Goal: Task Accomplishment & Management: Manage account settings

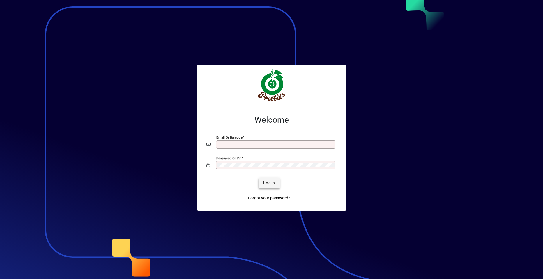
type input "**********"
click at [270, 181] on span "Login" at bounding box center [269, 183] width 12 height 6
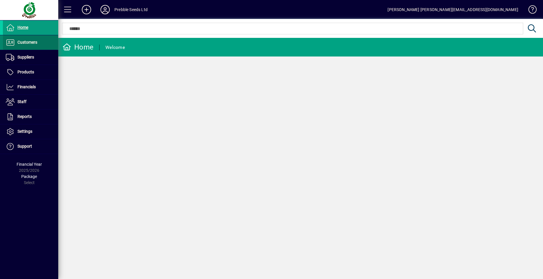
click at [23, 41] on span "Customers" at bounding box center [27, 42] width 20 height 5
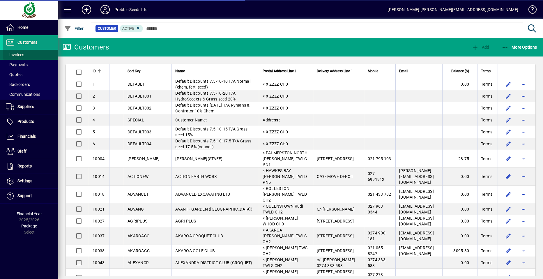
click at [38, 55] on span at bounding box center [30, 55] width 55 height 14
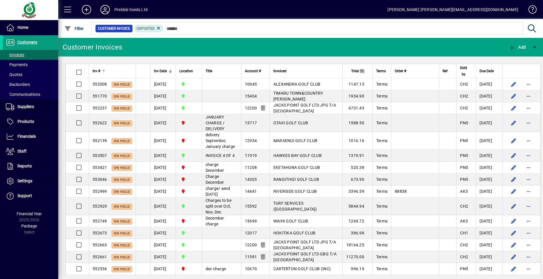
click at [96, 70] on span "Inv #" at bounding box center [97, 71] width 8 height 6
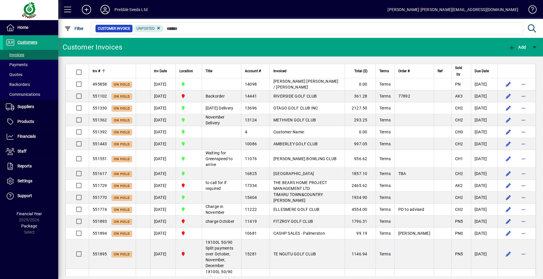
click at [96, 70] on span "Inv #" at bounding box center [97, 71] width 8 height 6
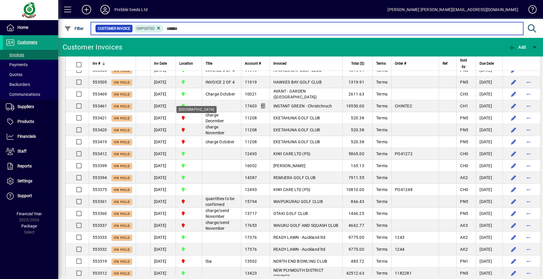
scroll to position [758, 0]
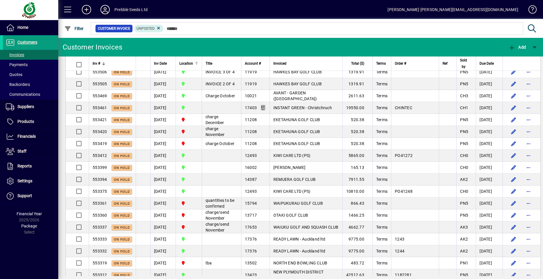
click at [189, 62] on span "Location" at bounding box center [186, 63] width 14 height 6
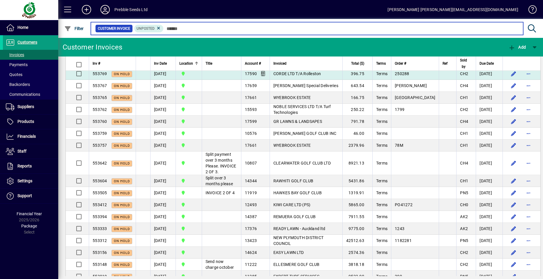
scroll to position [641, 0]
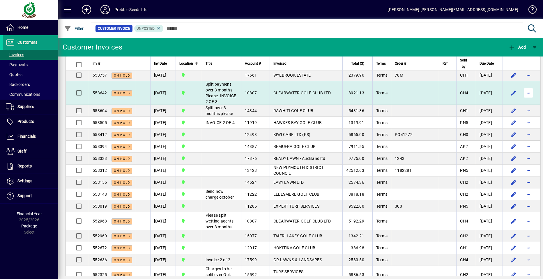
click at [521, 100] on span "button" at bounding box center [528, 93] width 14 height 14
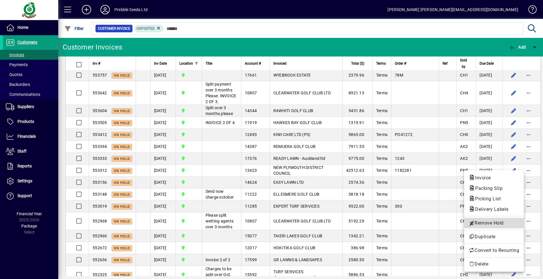
click at [484, 222] on span "Remove Hold" at bounding box center [494, 223] width 50 height 7
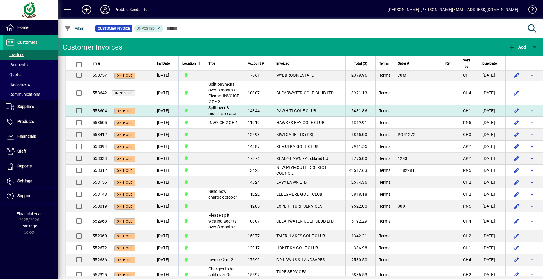
click at [297, 113] on span "RAWHITI GOLF CLUB" at bounding box center [296, 110] width 40 height 5
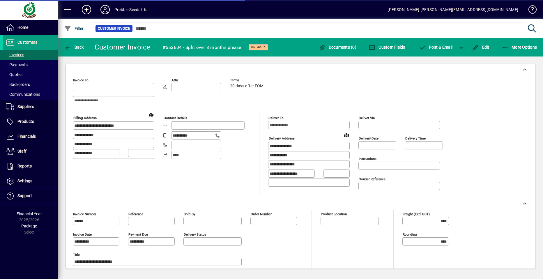
type input "**********"
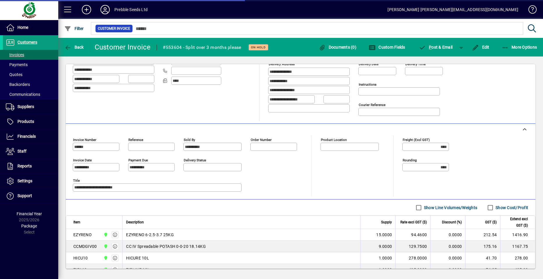
type input "**********"
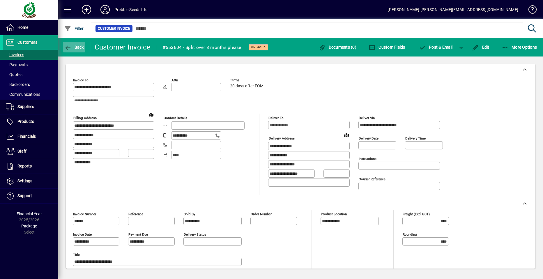
click at [77, 47] on span "Back" at bounding box center [74, 47] width 20 height 5
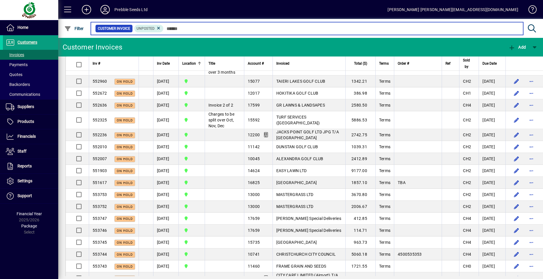
scroll to position [786, 0]
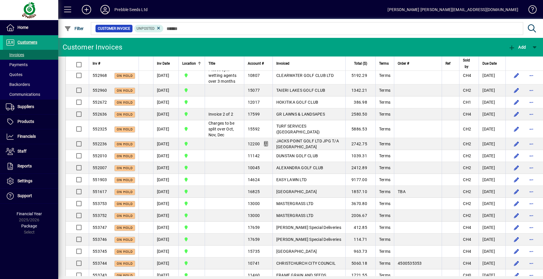
click at [284, 39] on span "EASY LAWN LTD" at bounding box center [291, 36] width 30 height 5
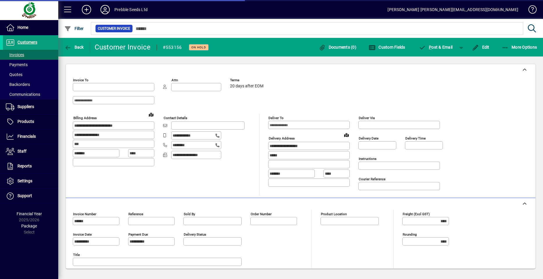
type input "**********"
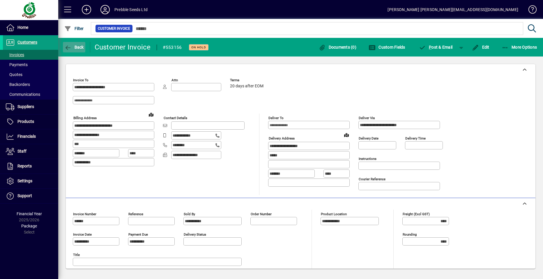
click at [75, 49] on span "Back" at bounding box center [74, 47] width 20 height 5
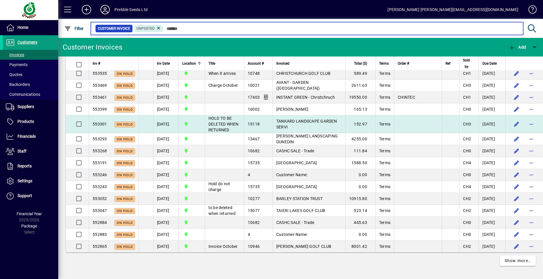
scroll to position [1235, 0]
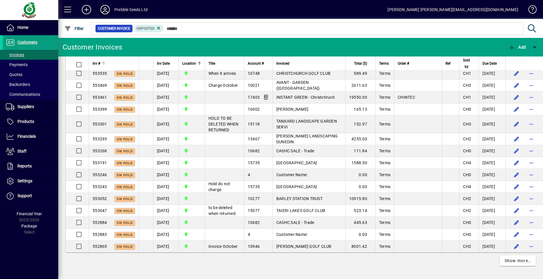
click at [95, 63] on span "Inv #" at bounding box center [97, 63] width 8 height 6
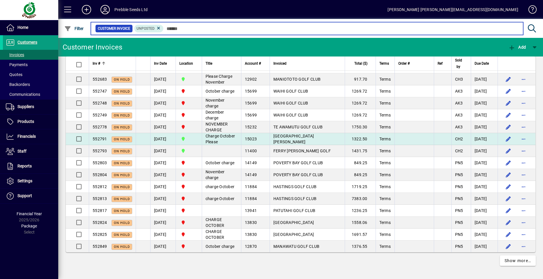
scroll to position [1398, 0]
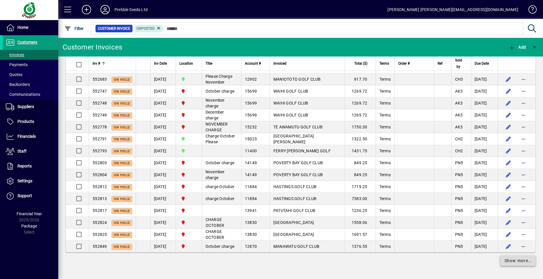
click at [509, 261] on span "Show more…" at bounding box center [518, 261] width 27 height 6
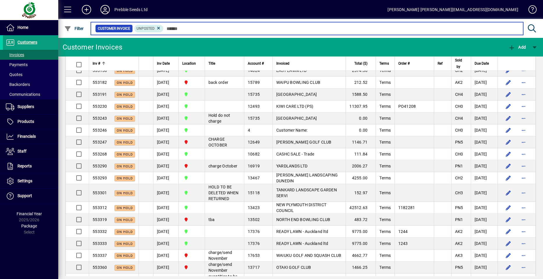
scroll to position [1777, 0]
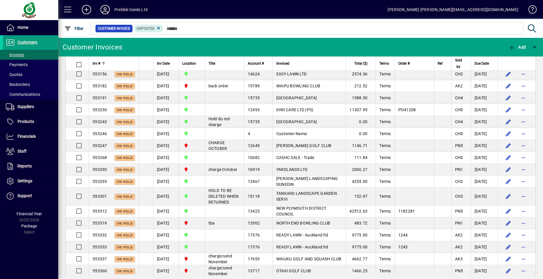
click at [97, 63] on span "Inv #" at bounding box center [97, 63] width 8 height 6
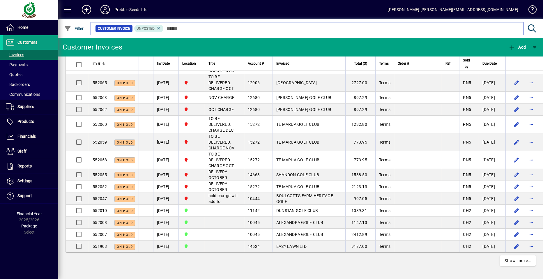
scroll to position [2714, 0]
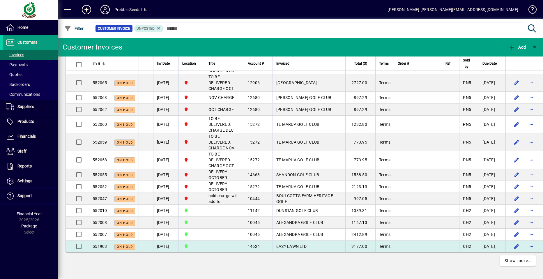
click at [279, 245] on span "EASY LAWN LTD" at bounding box center [291, 246] width 30 height 5
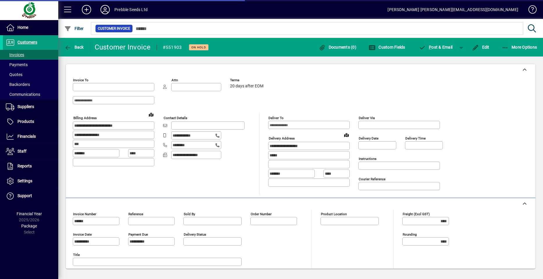
type input "**********"
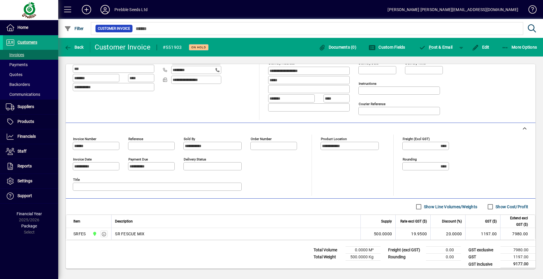
scroll to position [79, 0]
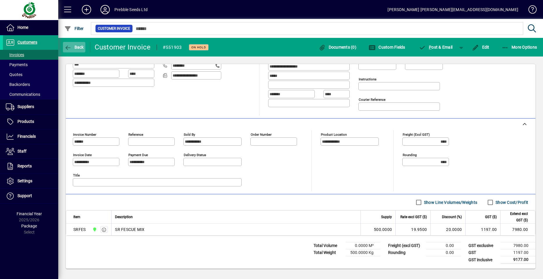
click at [76, 48] on span "Back" at bounding box center [74, 47] width 20 height 5
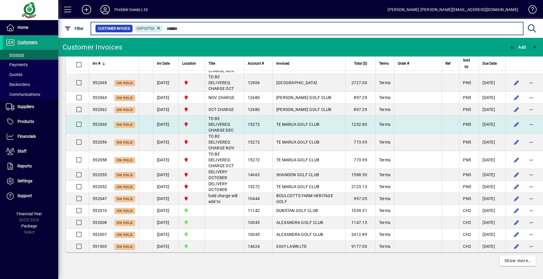
scroll to position [2708, 0]
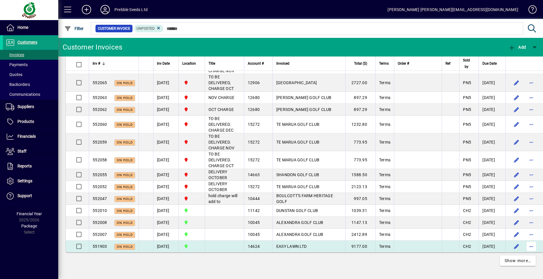
click at [524, 252] on span "button" at bounding box center [531, 246] width 14 height 14
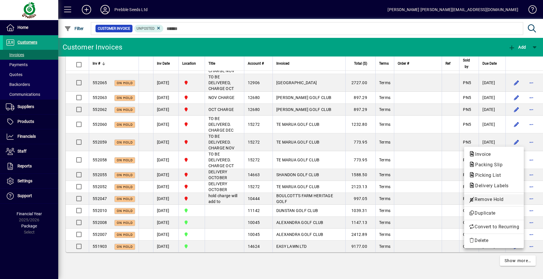
click at [484, 199] on span "Remove Hold" at bounding box center [494, 199] width 50 height 7
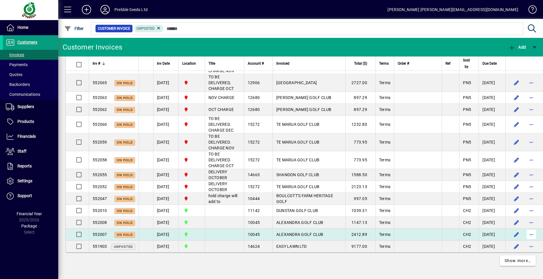
click at [524, 240] on span "button" at bounding box center [531, 234] width 14 height 14
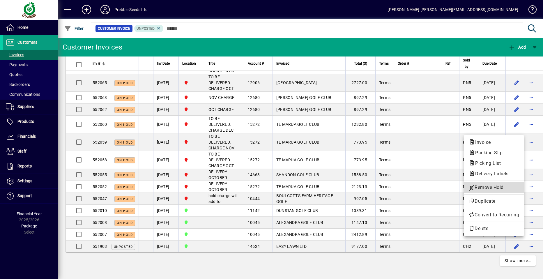
click at [488, 185] on span "Remove Hold" at bounding box center [494, 187] width 50 height 7
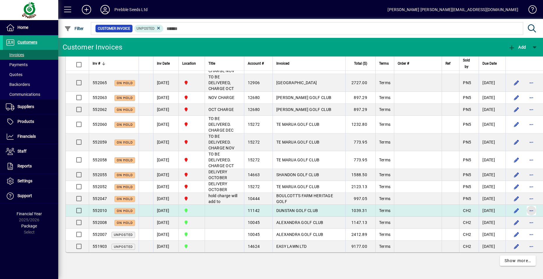
click at [524, 217] on span "button" at bounding box center [531, 211] width 14 height 14
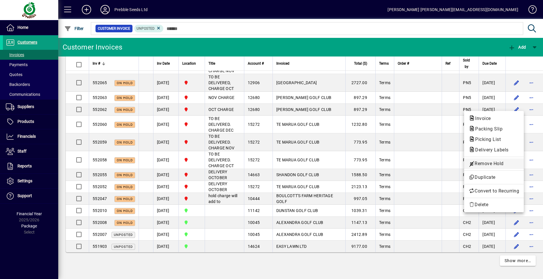
click at [489, 163] on span "Remove Hold" at bounding box center [494, 163] width 50 height 7
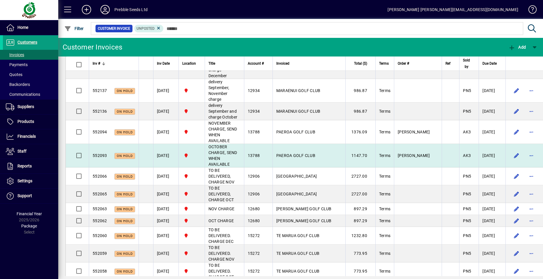
scroll to position [2300, 0]
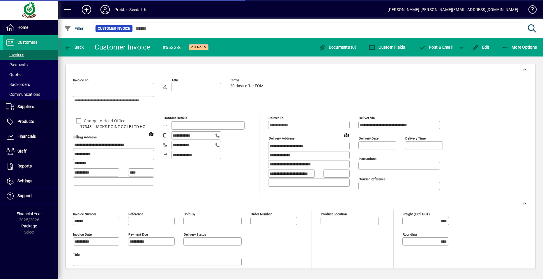
type input "**********"
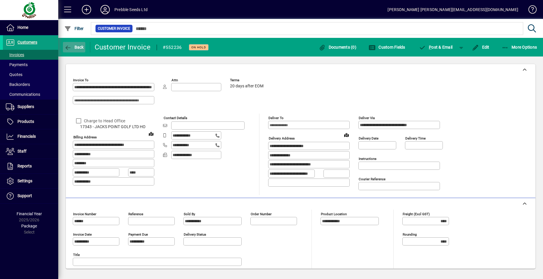
click at [79, 47] on span "Back" at bounding box center [74, 47] width 20 height 5
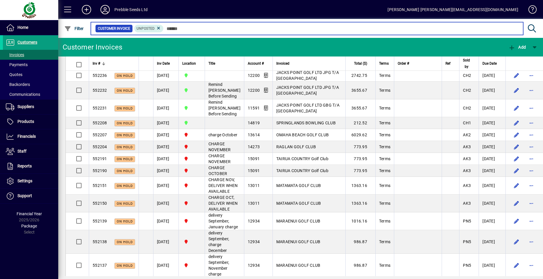
scroll to position [2242, 0]
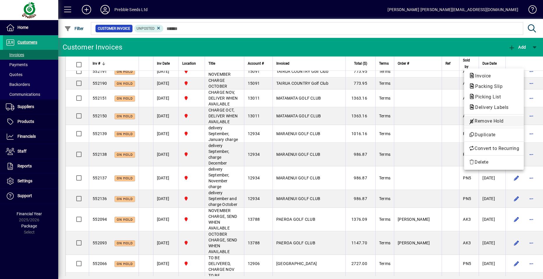
click at [484, 122] on span "Remove Hold" at bounding box center [494, 121] width 50 height 7
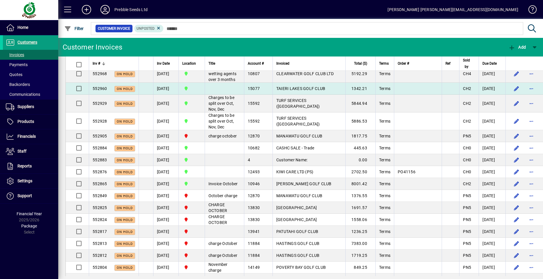
scroll to position [1281, 0]
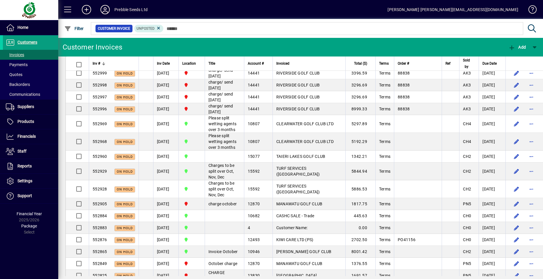
click at [524, 56] on span "button" at bounding box center [531, 49] width 14 height 14
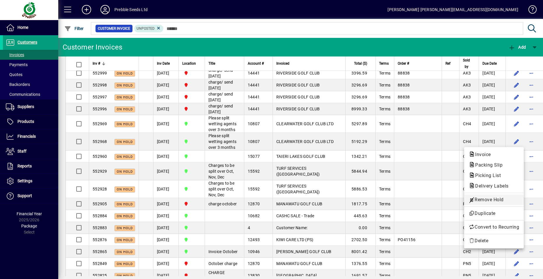
click at [491, 200] on span "Remove Hold" at bounding box center [494, 199] width 50 height 7
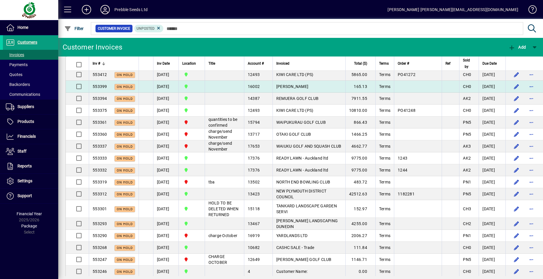
scroll to position [844, 0]
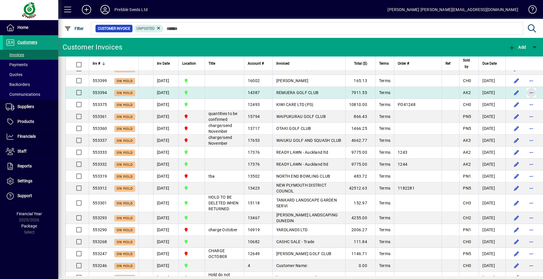
click at [524, 100] on span "button" at bounding box center [531, 93] width 14 height 14
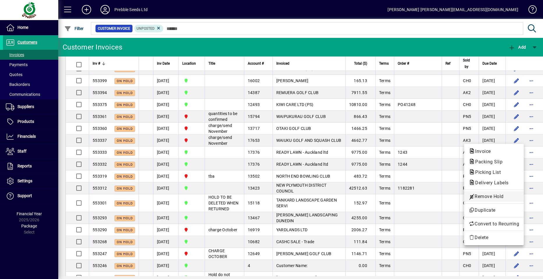
click at [493, 197] on span "Remove Hold" at bounding box center [494, 196] width 50 height 7
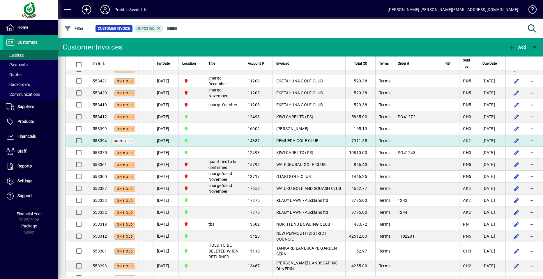
scroll to position [786, 0]
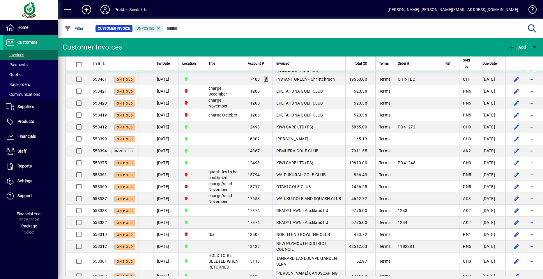
click at [524, 74] on span "button" at bounding box center [531, 67] width 14 height 14
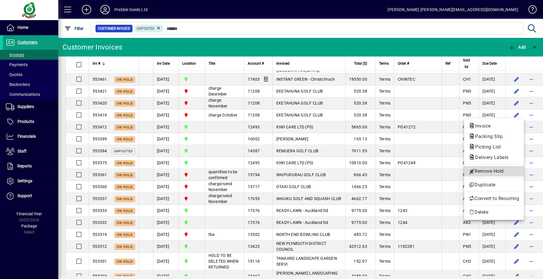
click at [480, 171] on span "Remove Hold" at bounding box center [494, 171] width 50 height 7
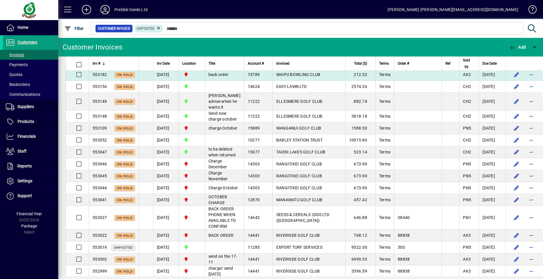
scroll to position [1106, 0]
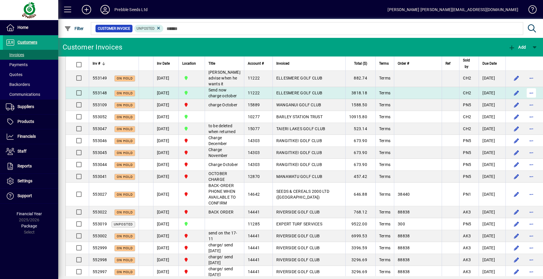
click at [524, 100] on span "button" at bounding box center [531, 93] width 14 height 14
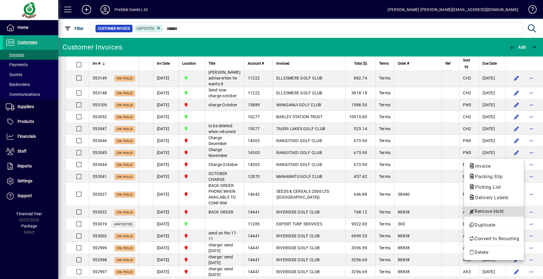
click at [487, 211] on span "Remove Hold" at bounding box center [494, 211] width 50 height 7
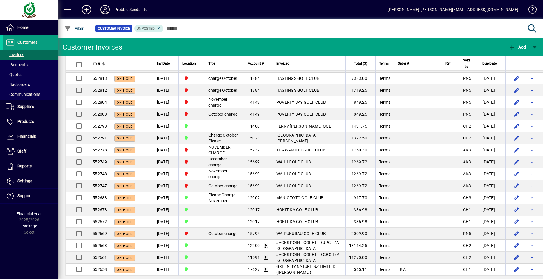
scroll to position [1485, 0]
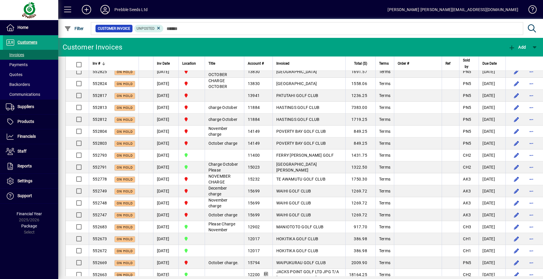
click at [524, 55] on span "button" at bounding box center [531, 48] width 14 height 14
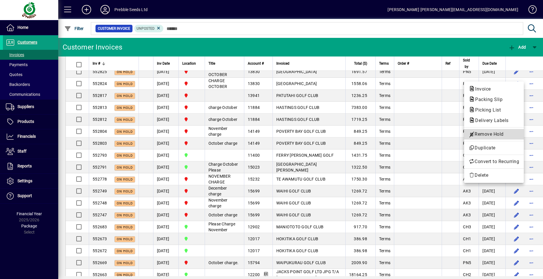
click at [489, 134] on span "Remove Hold" at bounding box center [494, 134] width 50 height 7
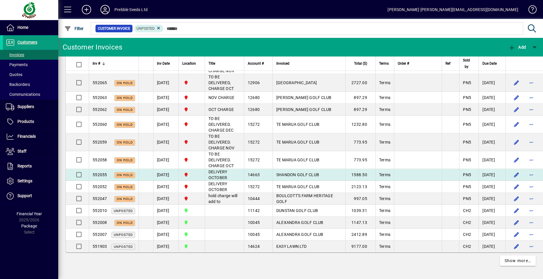
scroll to position [2714, 0]
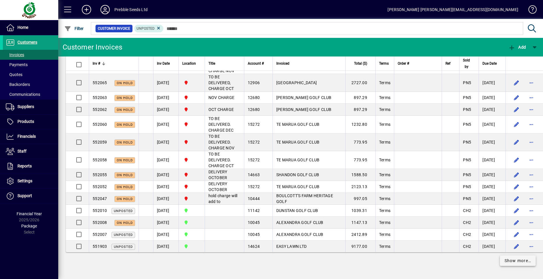
click at [505, 260] on span "Show more…" at bounding box center [518, 261] width 27 height 6
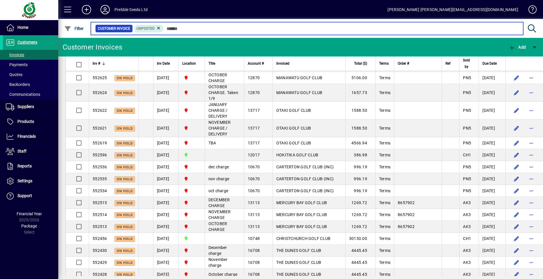
scroll to position [1695, 0]
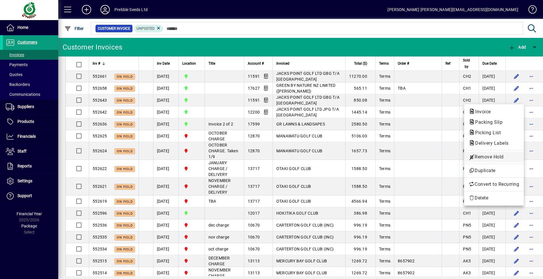
click at [487, 156] on span "Remove Hold" at bounding box center [494, 156] width 50 height 7
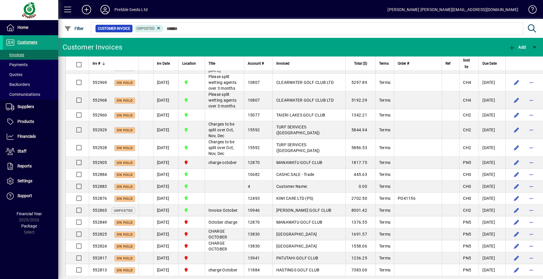
scroll to position [1171, 0]
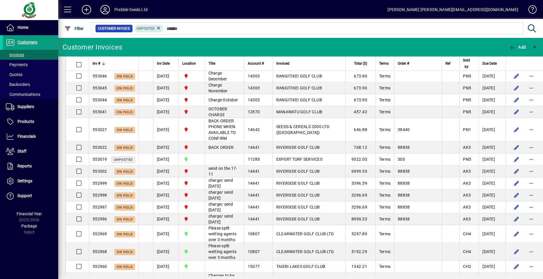
click at [100, 63] on span "Inv #" at bounding box center [97, 63] width 8 height 6
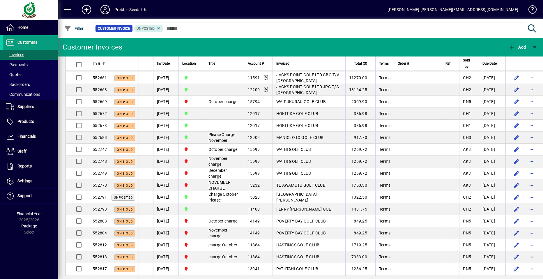
click at [99, 63] on span "Inv #" at bounding box center [97, 63] width 8 height 6
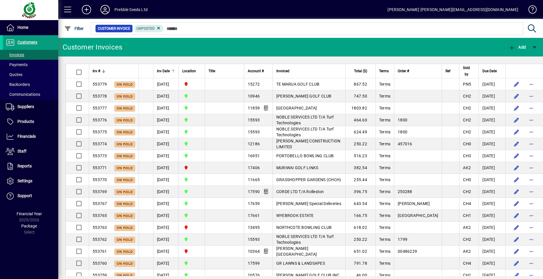
click at [163, 71] on span "Inv Date" at bounding box center [163, 71] width 13 height 6
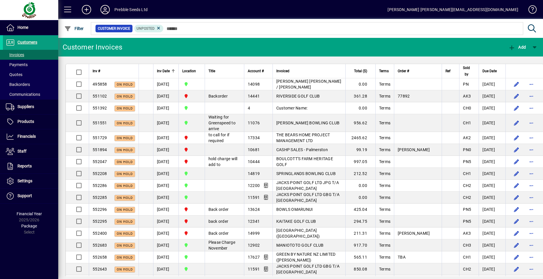
click at [163, 72] on span "Inv Date" at bounding box center [163, 71] width 13 height 6
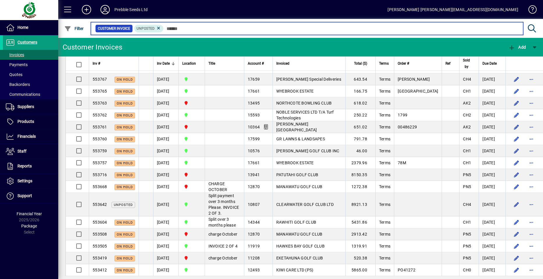
scroll to position [1194, 0]
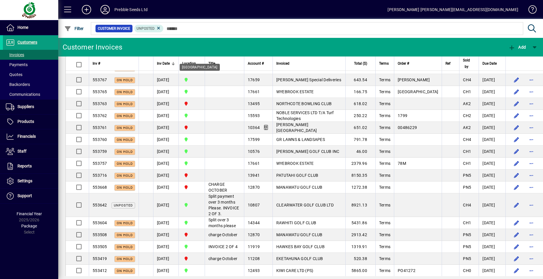
click at [193, 66] on div "[GEOGRAPHIC_DATA]" at bounding box center [200, 67] width 40 height 7
click at [194, 62] on span "Location" at bounding box center [189, 63] width 14 height 6
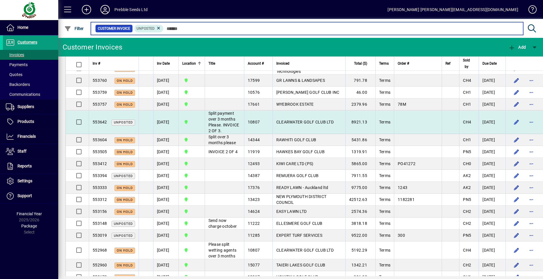
scroll to position [641, 0]
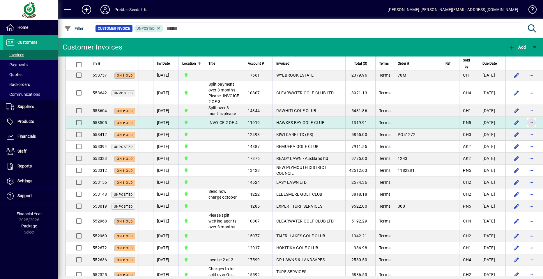
click at [524, 130] on span "button" at bounding box center [531, 123] width 14 height 14
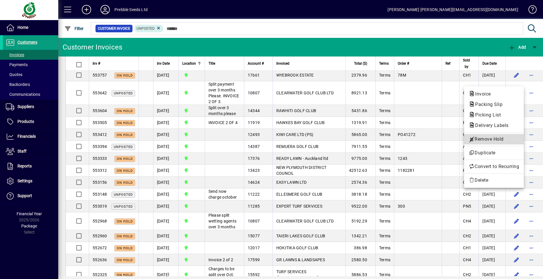
click at [491, 138] on span "Remove Hold" at bounding box center [494, 139] width 50 height 7
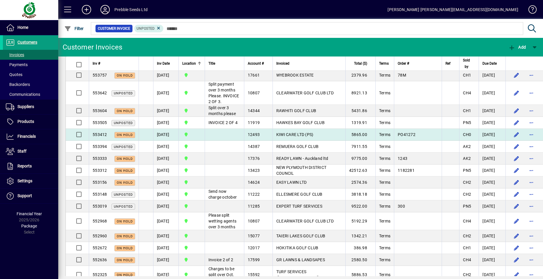
click at [286, 137] on span "KIWI CARE LTD (PS)" at bounding box center [294, 134] width 37 height 5
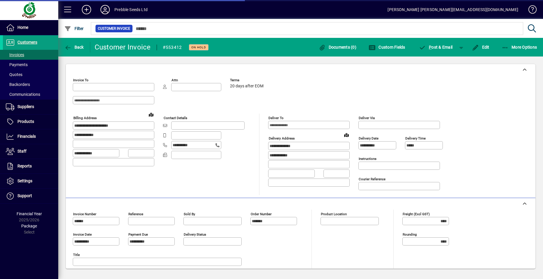
type input "**********"
type input "*********"
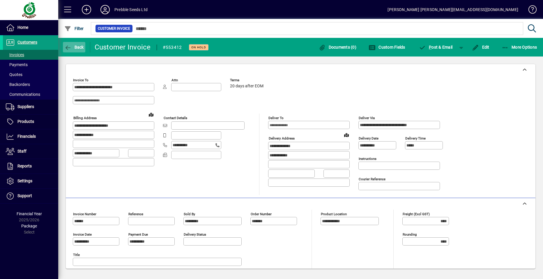
click at [77, 47] on span "Back" at bounding box center [74, 47] width 20 height 5
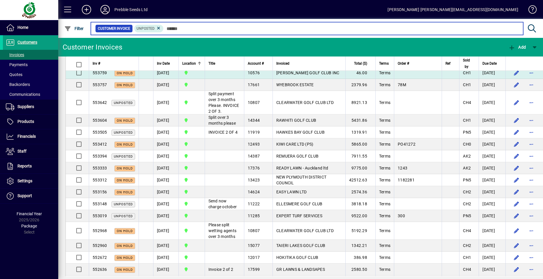
scroll to position [641, 0]
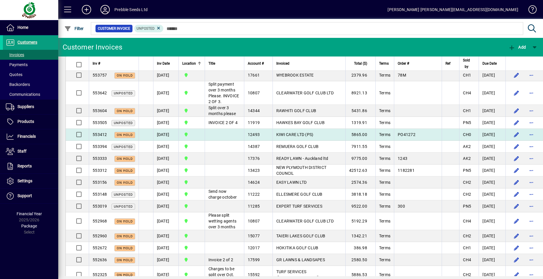
click at [276, 137] on span "KIWI CARE LTD (PS)" at bounding box center [294, 134] width 37 height 5
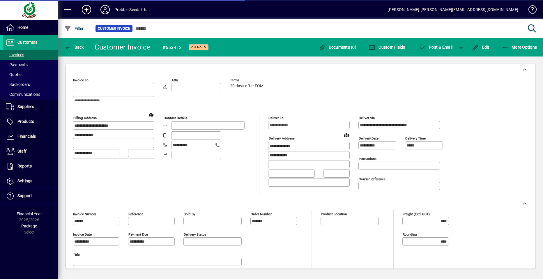
type input "**********"
type input "*********"
type input "**********"
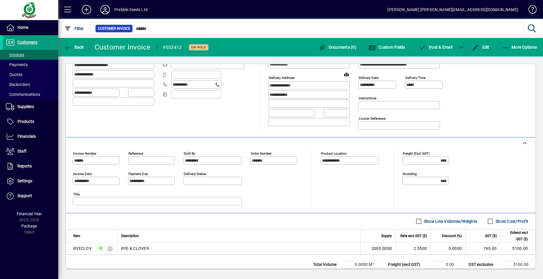
scroll to position [50, 0]
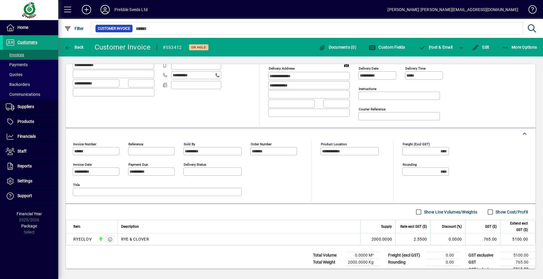
scroll to position [79, 0]
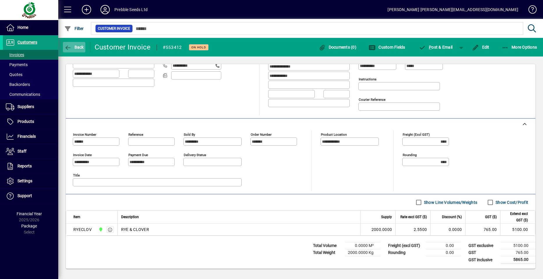
click at [78, 46] on span "Back" at bounding box center [74, 47] width 20 height 5
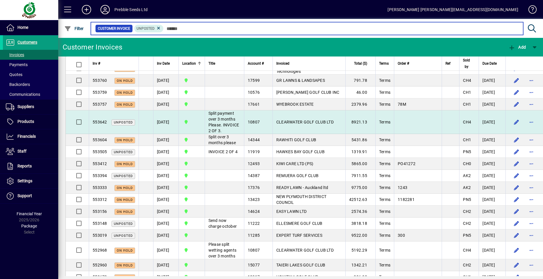
scroll to position [670, 0]
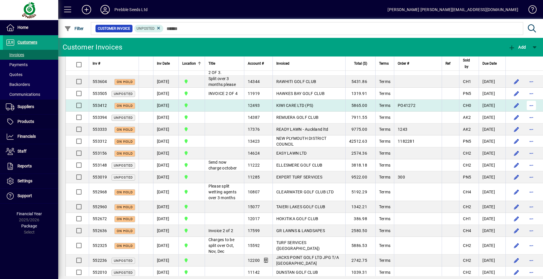
click at [524, 112] on span "button" at bounding box center [531, 105] width 14 height 14
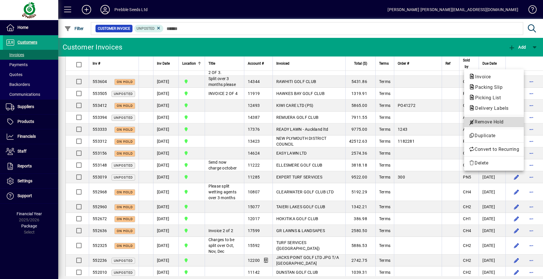
click at [486, 122] on span "Remove Hold" at bounding box center [494, 121] width 50 height 7
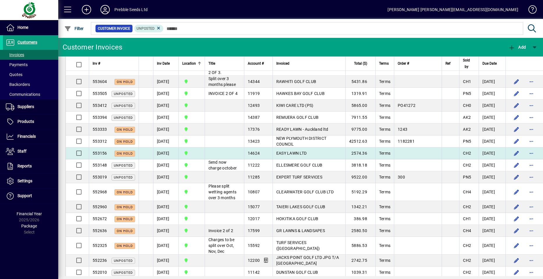
click at [283, 155] on span "EASY LAWN LTD" at bounding box center [291, 153] width 30 height 5
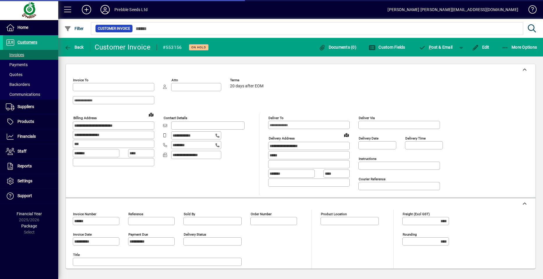
type input "**********"
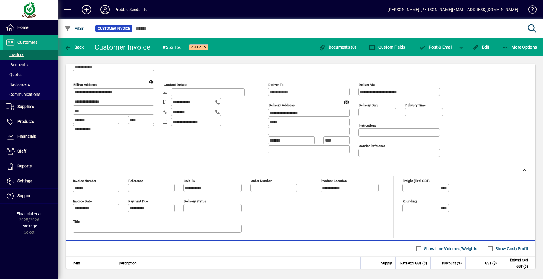
scroll to position [87, 0]
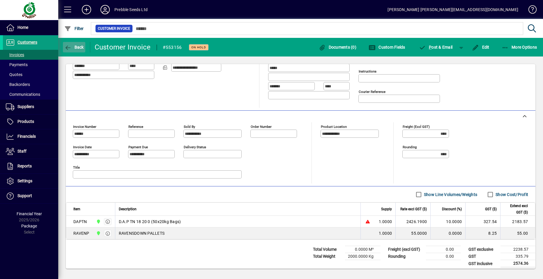
click at [78, 46] on span "Back" at bounding box center [74, 47] width 20 height 5
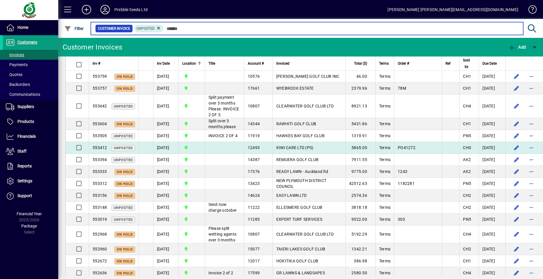
scroll to position [641, 0]
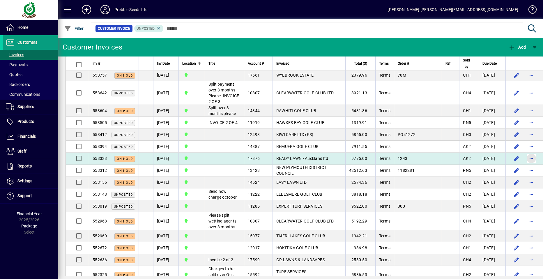
click at [524, 165] on span "button" at bounding box center [531, 158] width 14 height 14
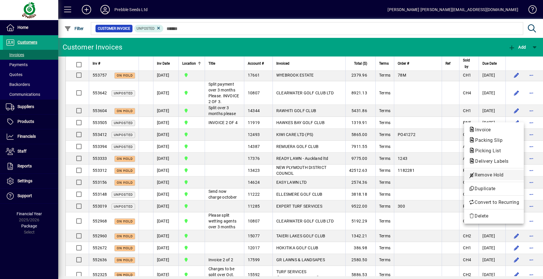
click at [488, 175] on span "Remove Hold" at bounding box center [494, 174] width 50 height 7
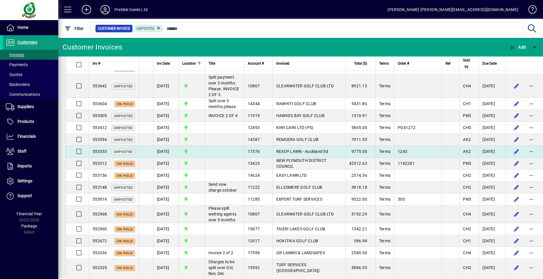
scroll to position [670, 0]
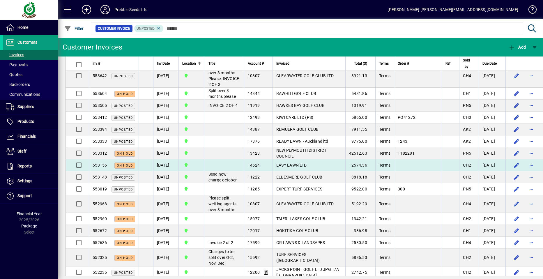
click at [292, 167] on span "EASY LAWN LTD" at bounding box center [291, 165] width 30 height 5
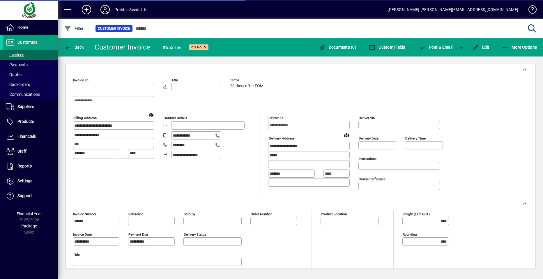
type input "**********"
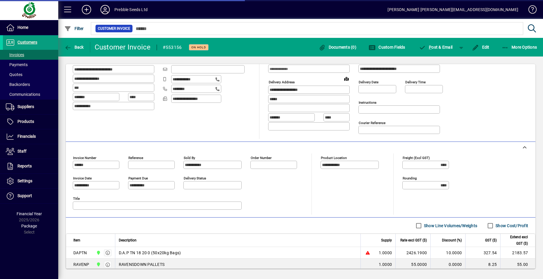
scroll to position [87, 0]
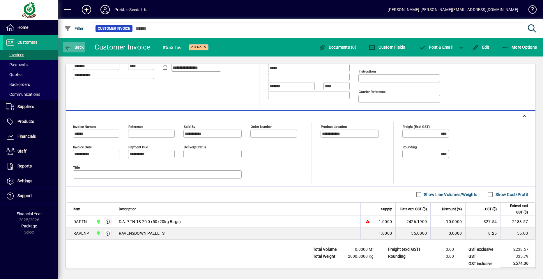
click at [78, 45] on span "Back" at bounding box center [74, 47] width 20 height 5
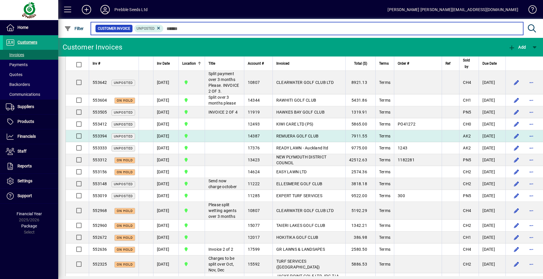
scroll to position [670, 0]
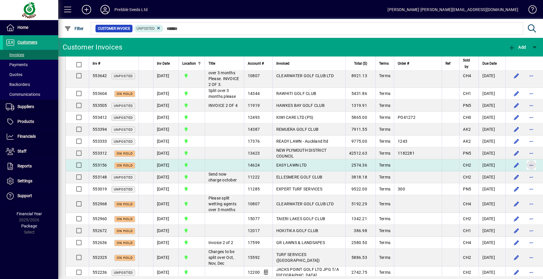
click at [524, 172] on span "button" at bounding box center [531, 165] width 14 height 14
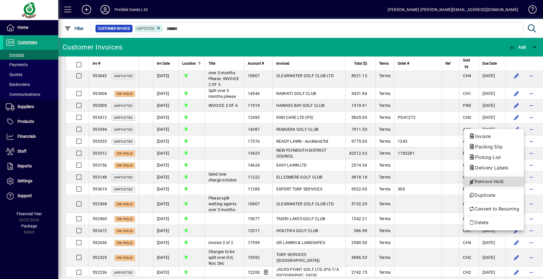
click at [486, 181] on span "Remove Hold" at bounding box center [494, 181] width 50 height 7
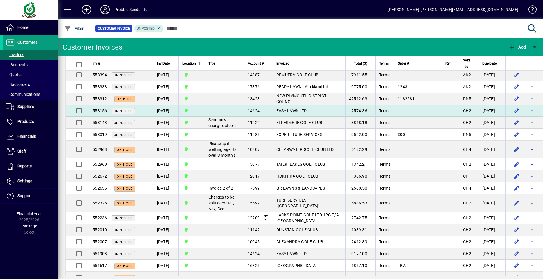
scroll to position [728, 0]
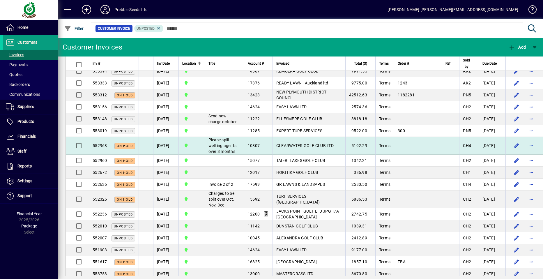
click at [289, 148] on span "CLEARWATER GOLF CLUB LTD" at bounding box center [304, 145] width 57 height 5
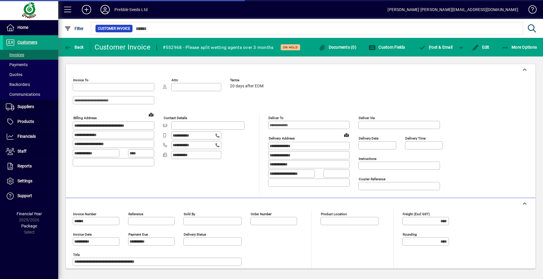
type input "**********"
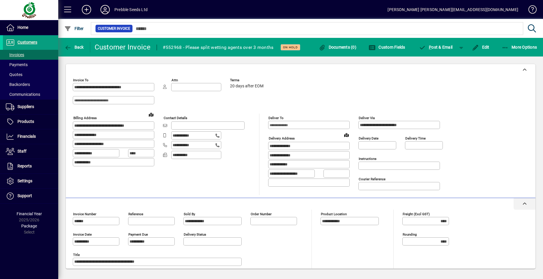
drag, startPoint x: 287, startPoint y: 226, endPoint x: 238, endPoint y: 199, distance: 55.7
click at [238, 199] on div at bounding box center [301, 204] width 470 height 12
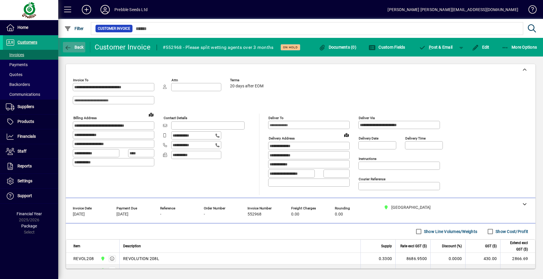
click at [77, 47] on span "Back" at bounding box center [74, 47] width 20 height 5
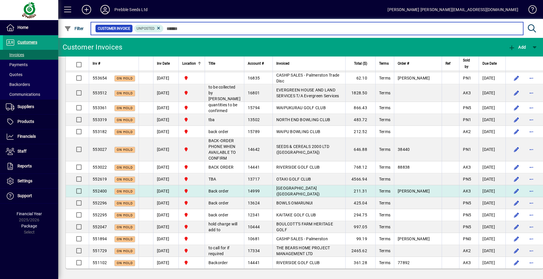
scroll to position [2988, 0]
